Goal: Navigation & Orientation: Go to known website

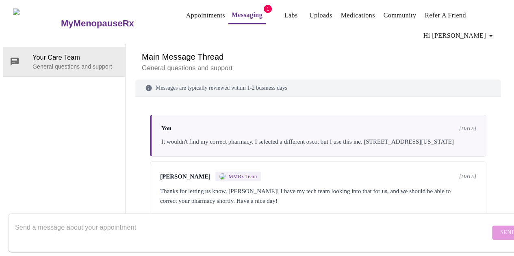
scroll to position [1259, 0]
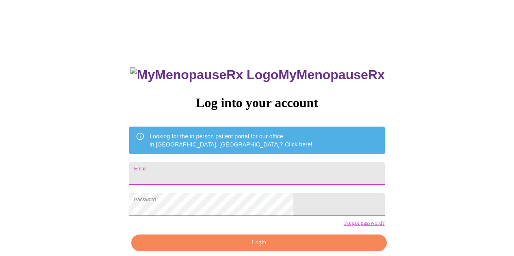
scroll to position [36, 0]
